Goal: Transaction & Acquisition: Purchase product/service

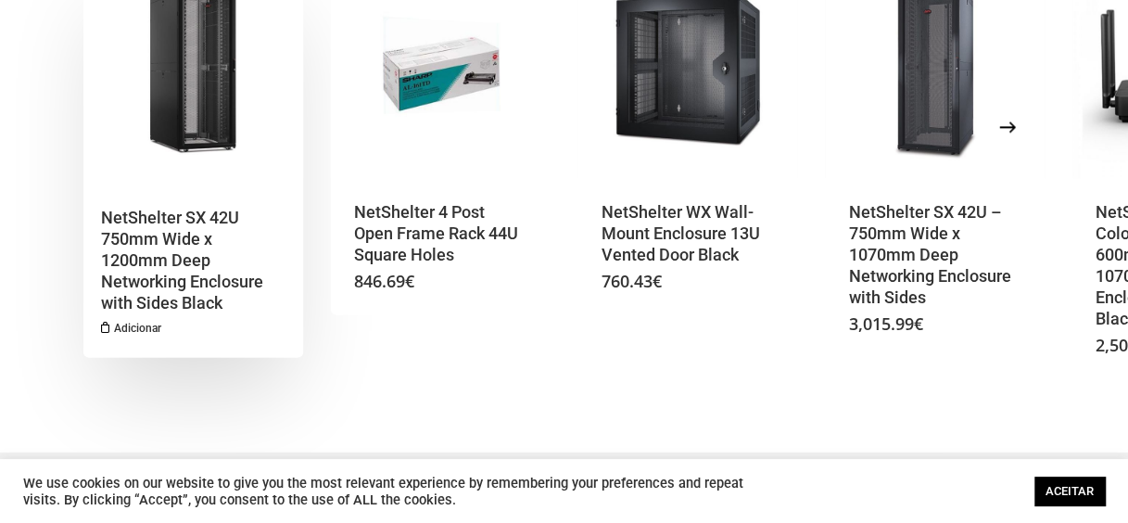
scroll to position [927, 0]
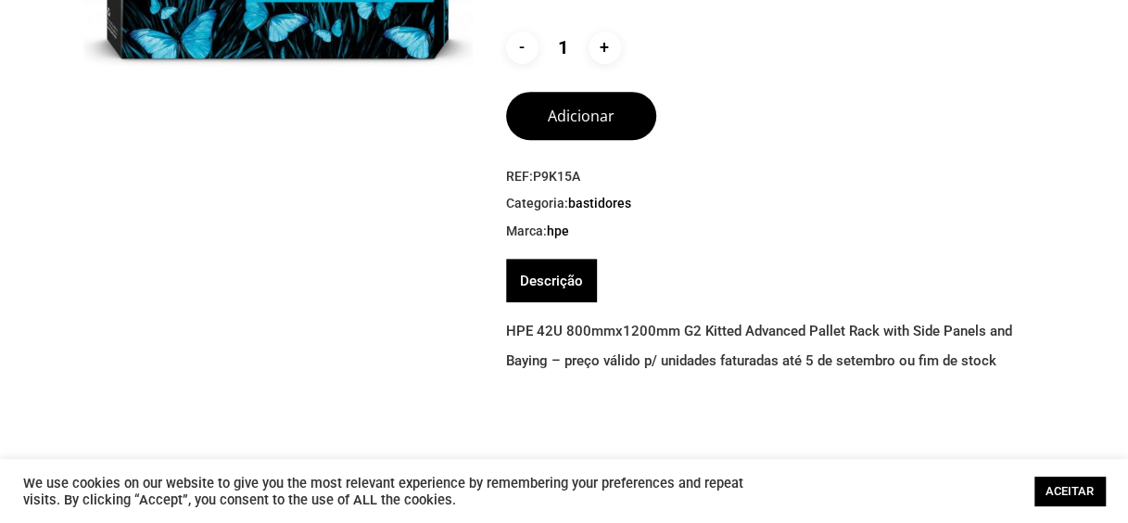
scroll to position [463, 0]
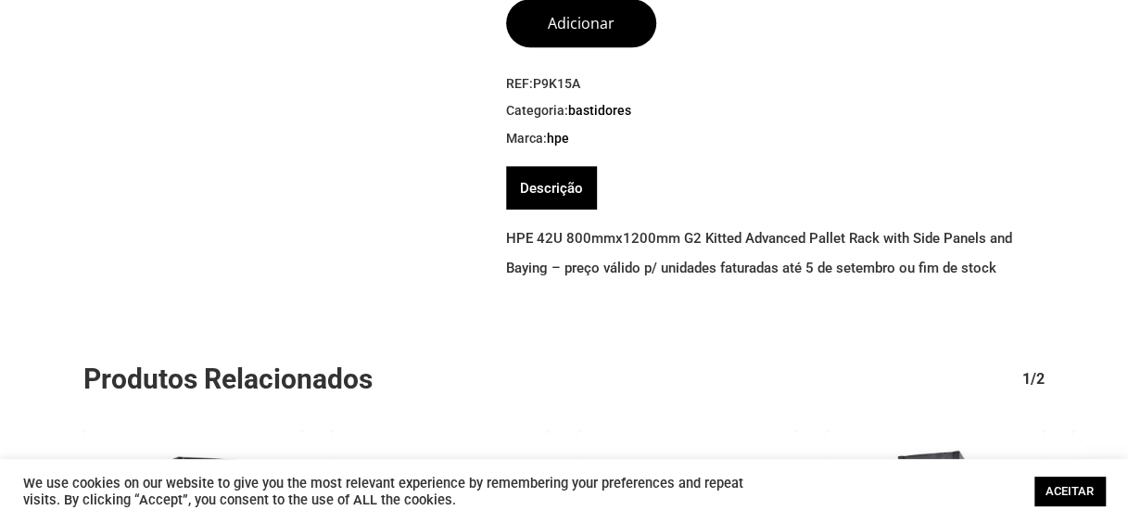
click at [815, 124] on div "REF: P9K15A Categoria: Bastidores Marca: HPE Marca: HPE" at bounding box center [775, 111] width 538 height 73
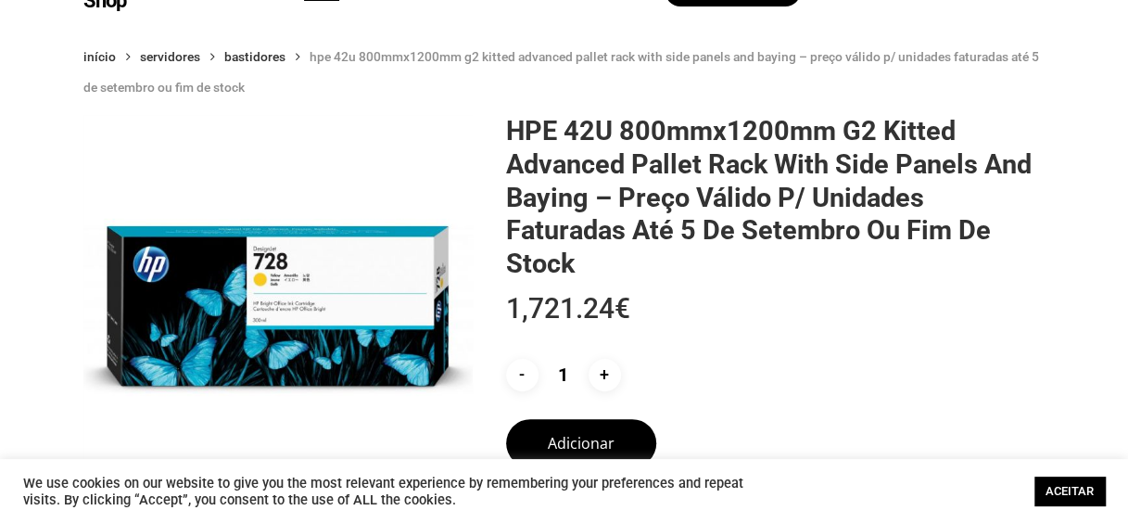
scroll to position [0, 0]
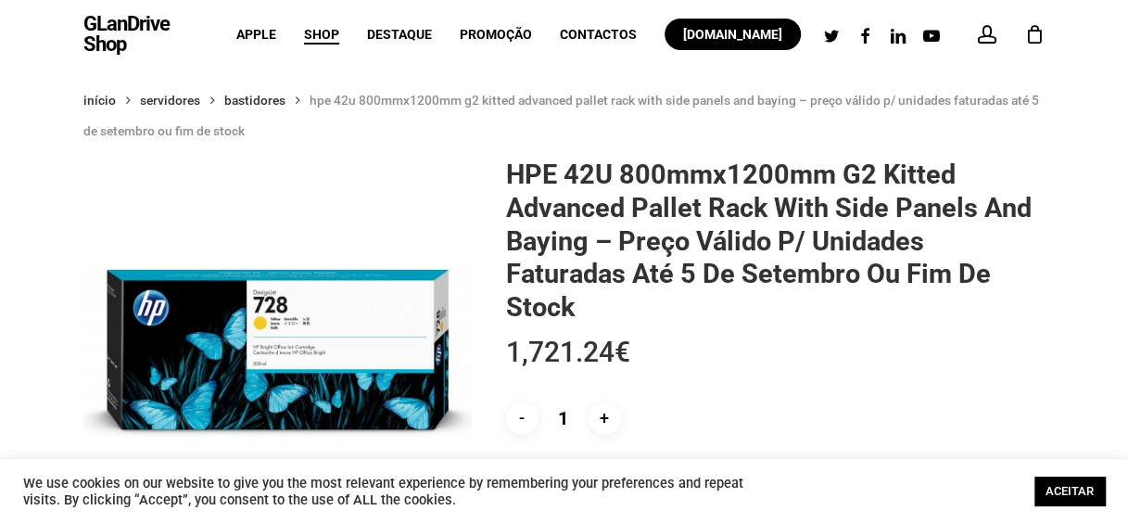
click at [862, 406] on div "- Quantidade de HPE 42U 800mmx1200mm G2 Kitted Advanced Pallet Rack with Side P…" at bounding box center [766, 418] width 520 height 32
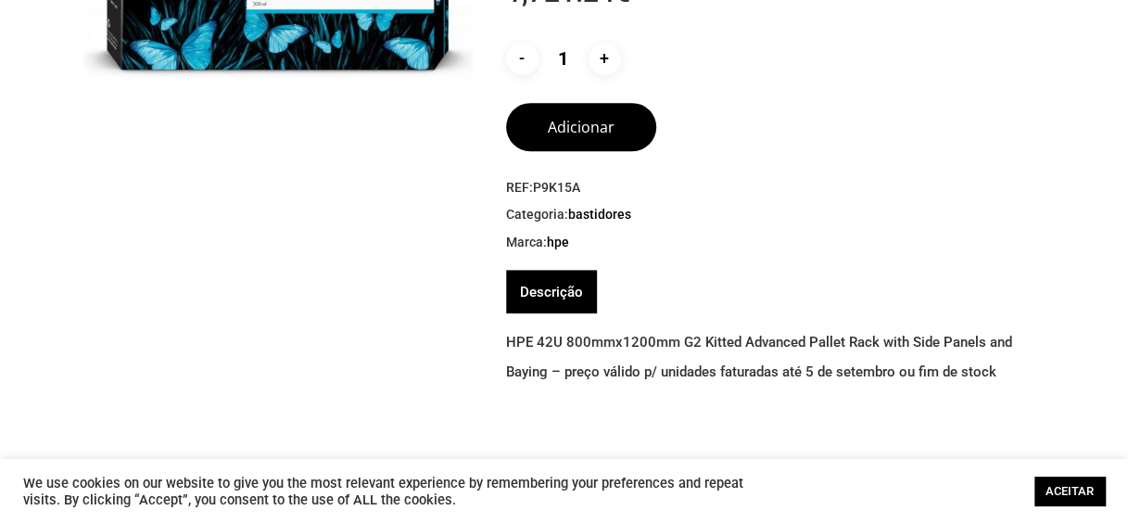
scroll to position [463, 0]
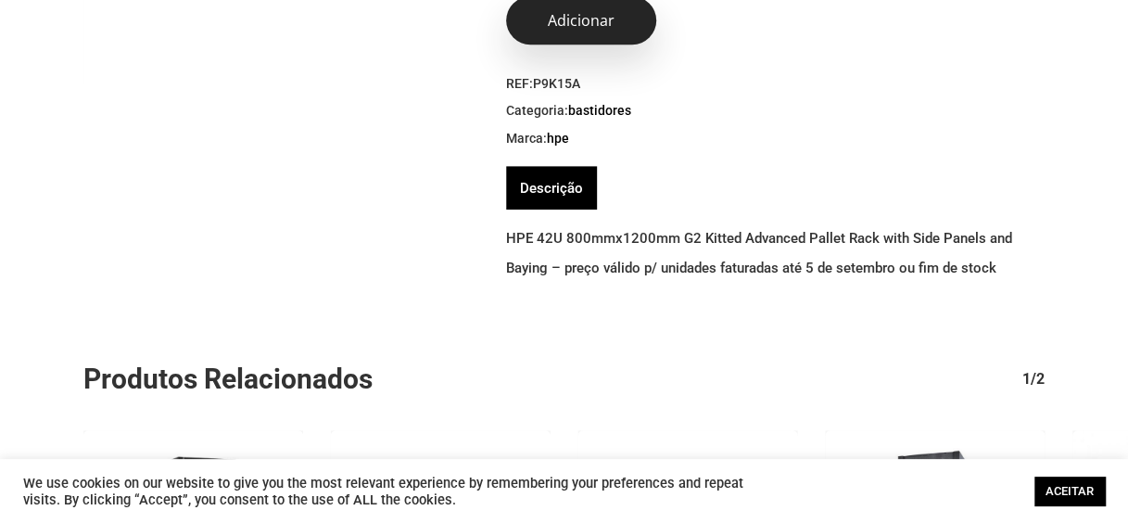
click at [575, 19] on button "Adicionar" at bounding box center [581, 20] width 150 height 48
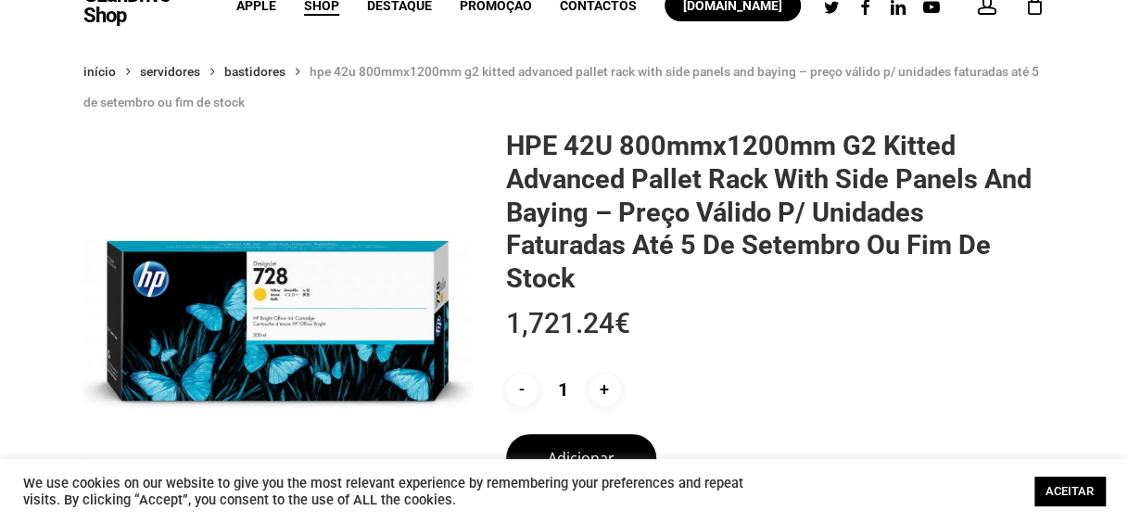
scroll to position [0, 0]
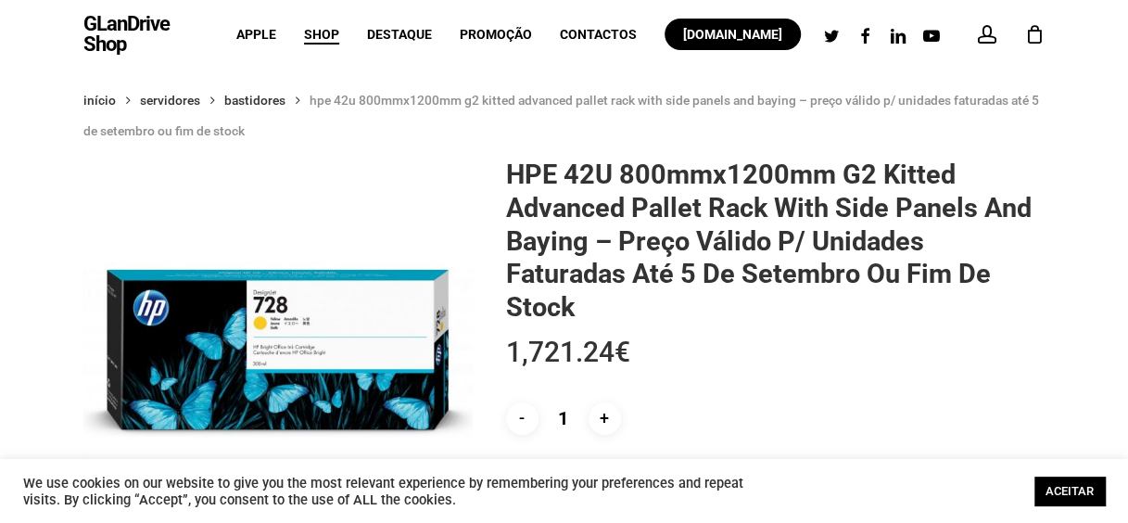
click at [1035, 28] on div "1" at bounding box center [1042, 29] width 20 height 20
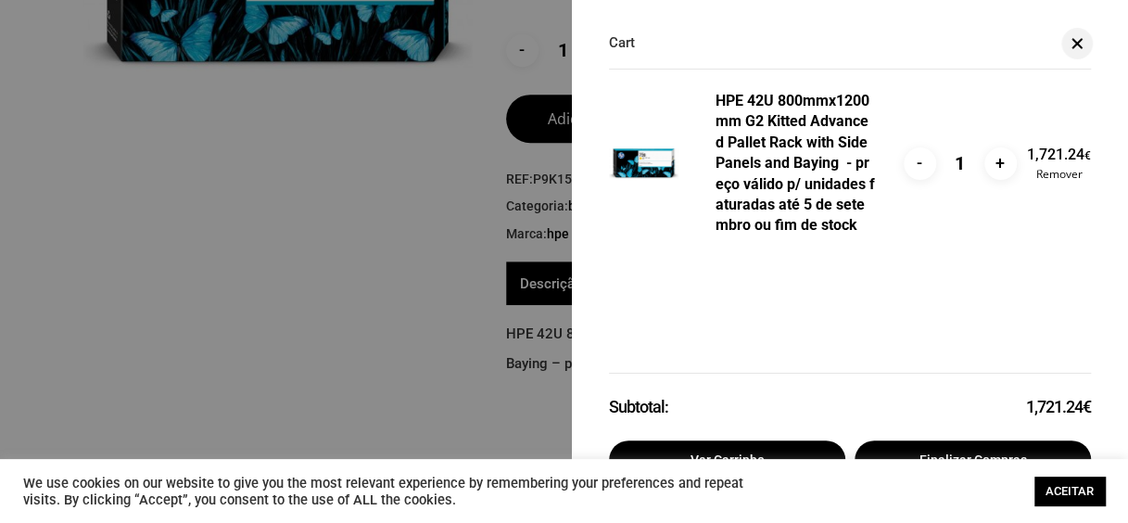
scroll to position [371, 0]
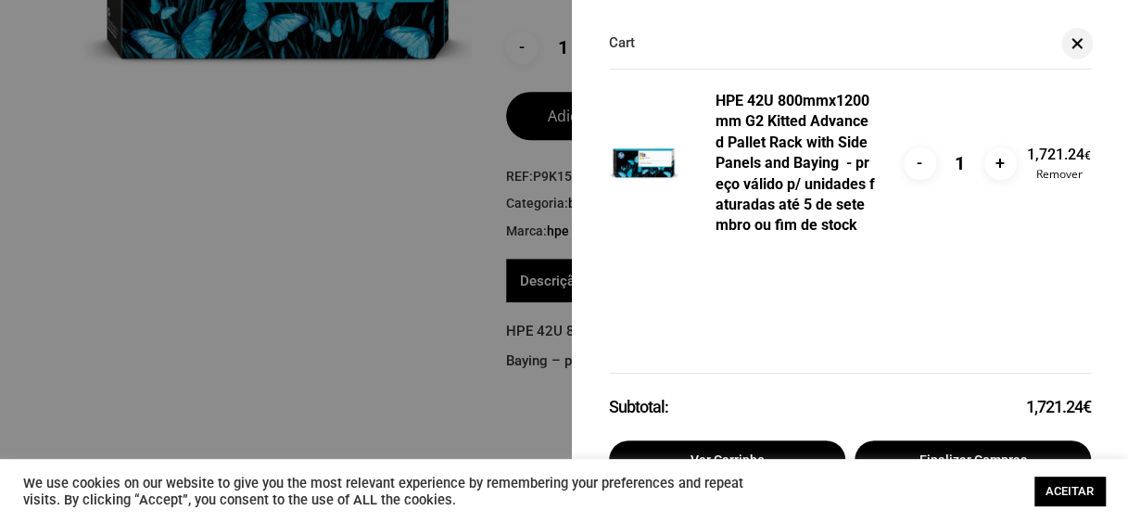
click at [1063, 487] on link "ACEITAR" at bounding box center [1069, 490] width 70 height 29
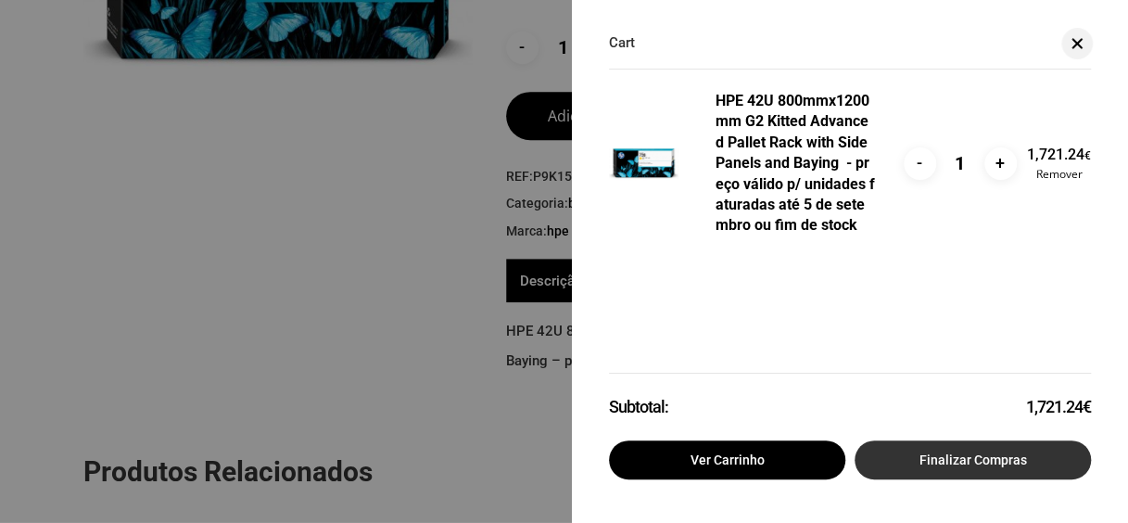
click at [951, 452] on link "Finalizar compras" at bounding box center [972, 459] width 236 height 39
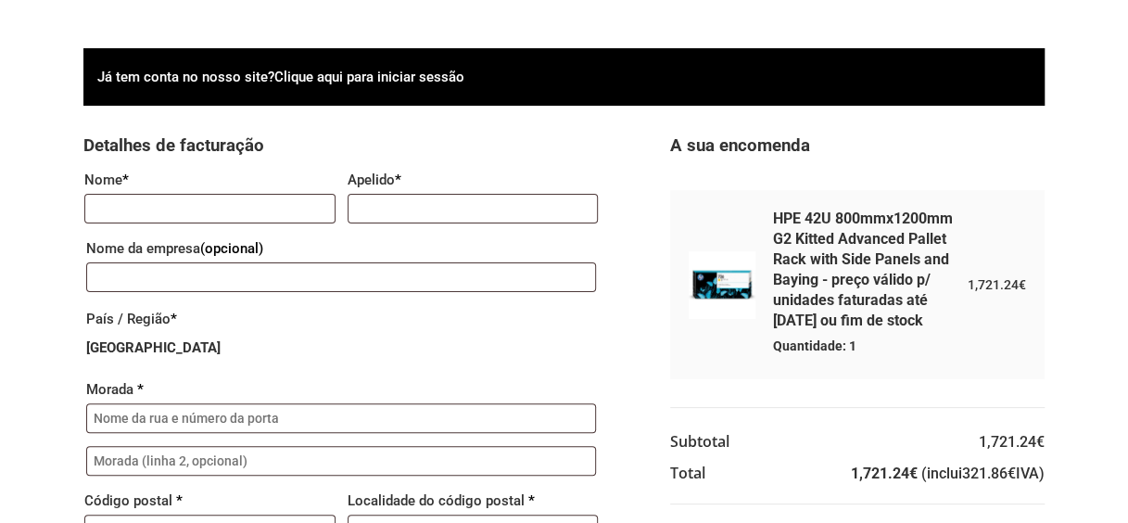
scroll to position [278, 0]
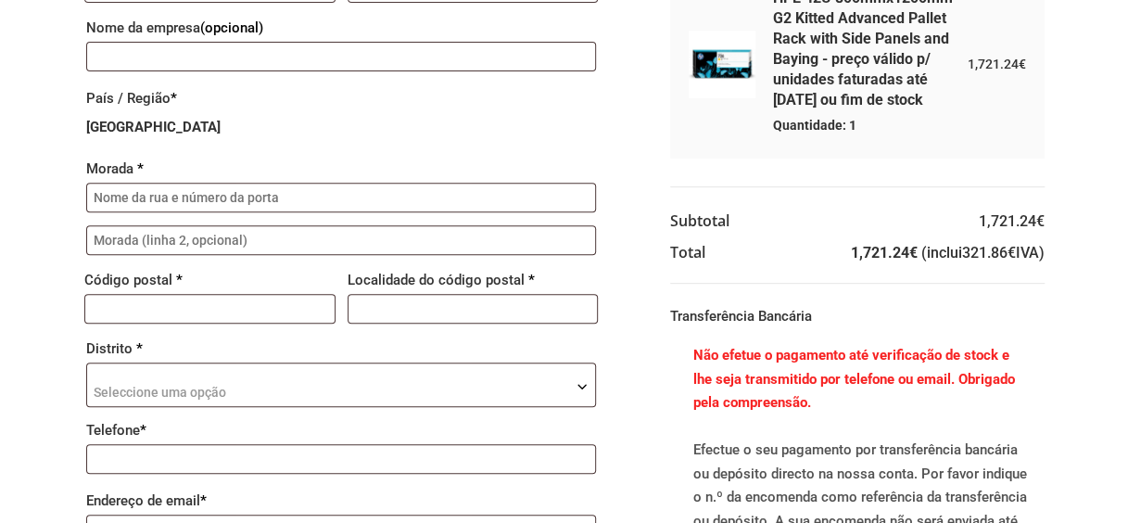
click at [979, 221] on bdi "1,721.24 €" at bounding box center [1012, 221] width 66 height 18
copy bdi "1,721.24"
click at [1010, 217] on bdi "1,721.24 €" at bounding box center [1012, 221] width 66 height 18
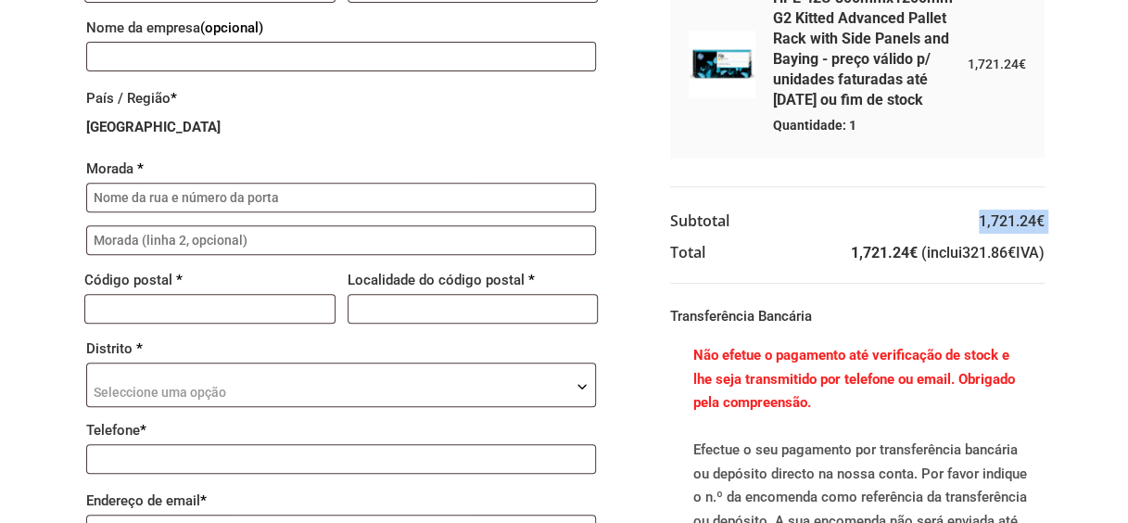
click at [1010, 217] on bdi "1,721.24 €" at bounding box center [1012, 221] width 66 height 18
click at [771, 171] on div "HPE 42U 800mmx1200mm G2 Kitted Advanced Pallet Rack with Side Panels and Baying…" at bounding box center [857, 126] width 374 height 314
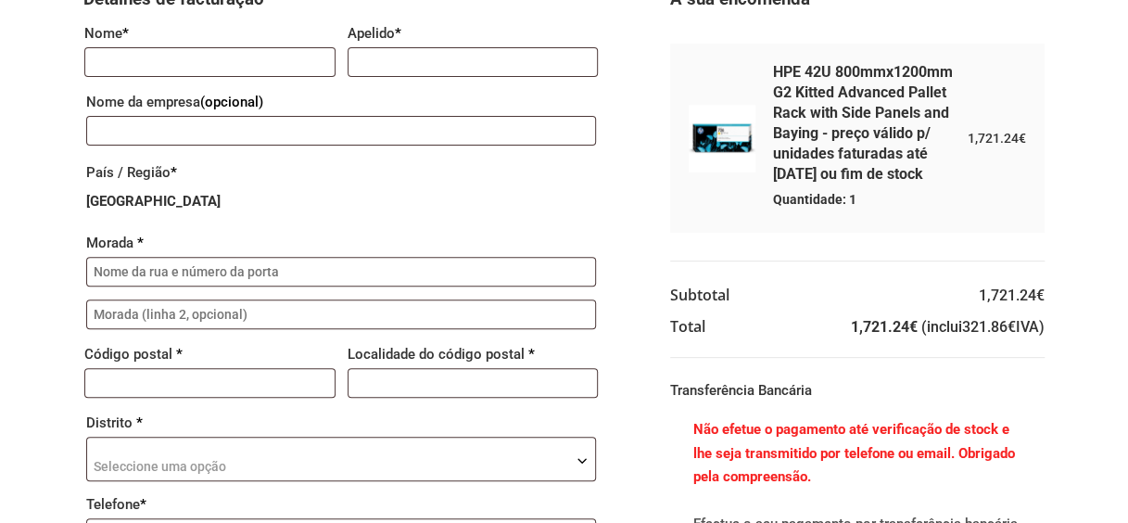
scroll to position [0, 0]
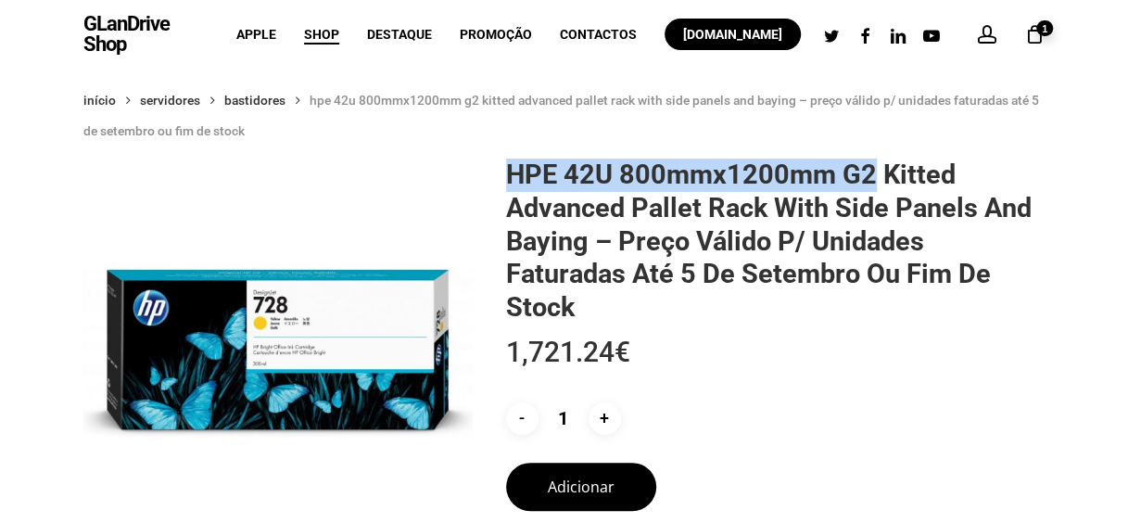
drag, startPoint x: 506, startPoint y: 178, endPoint x: 874, endPoint y: 158, distance: 368.5
click at [874, 158] on h1 "HPE 42U 800mmx1200mm G2 Kitted Advanced Pallet Rack with Side Panels and Baying…" at bounding box center [775, 241] width 538 height 166
copy h1 "HPE 42U 800mmx1200mm G2"
